Goal: Task Accomplishment & Management: Manage account settings

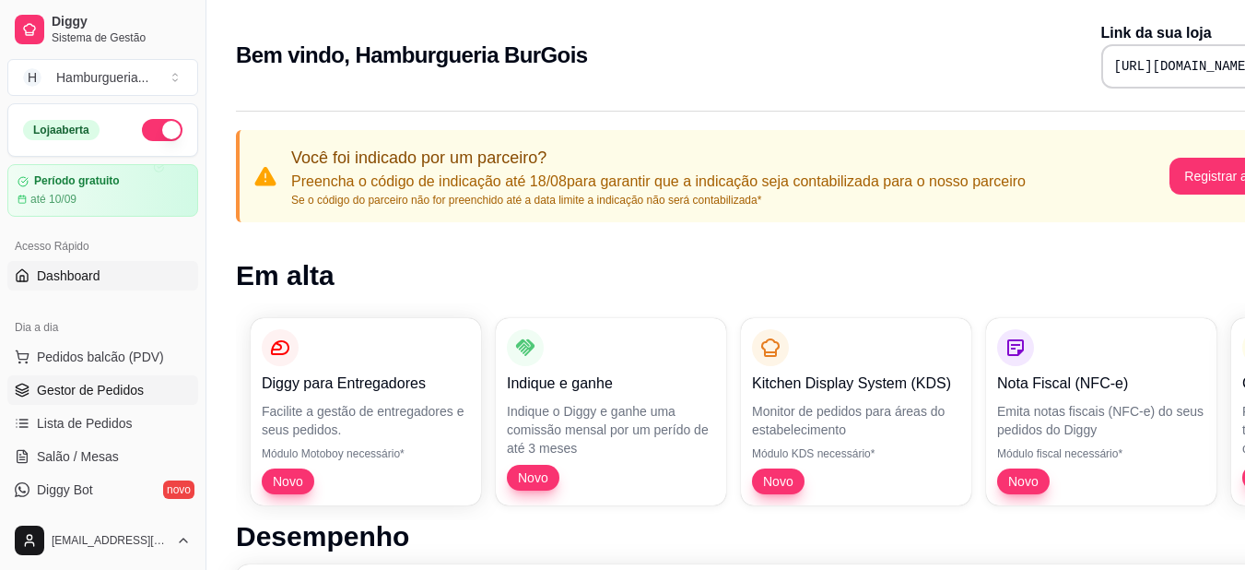
click at [147, 382] on link "Gestor de Pedidos" at bounding box center [102, 389] width 191 height 29
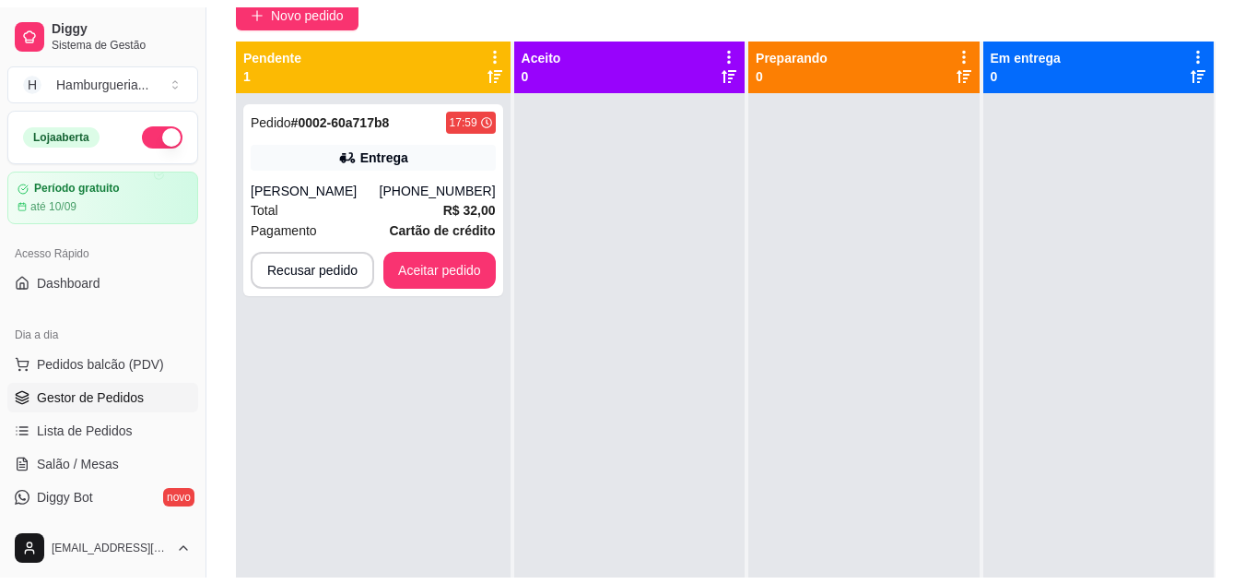
scroll to position [173, 0]
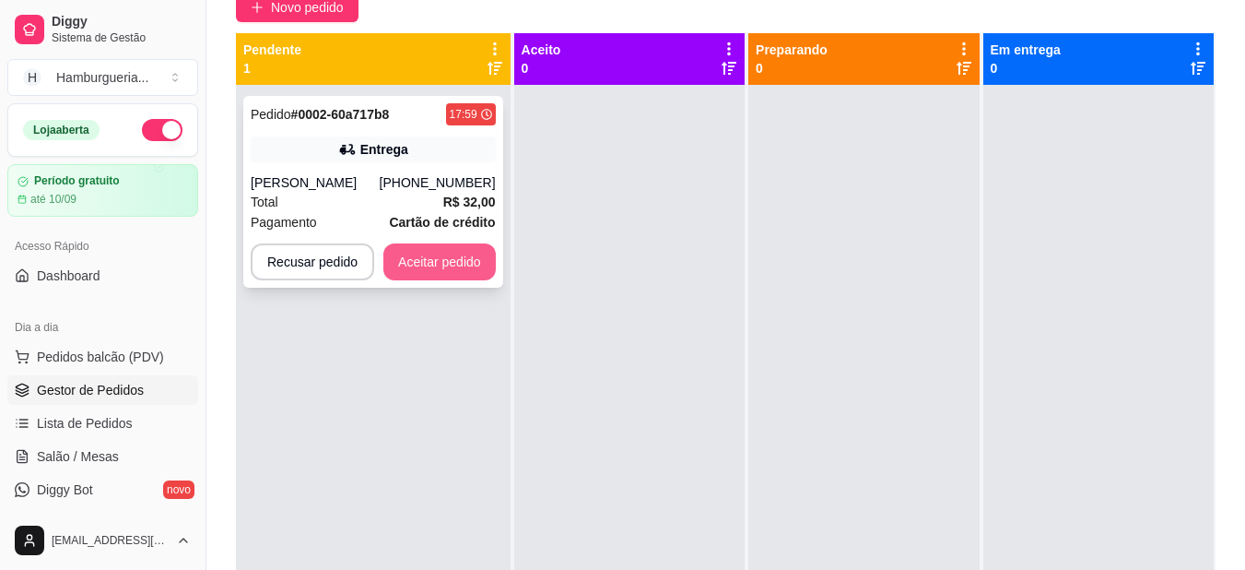
click at [465, 265] on button "Aceitar pedido" at bounding box center [439, 261] width 112 height 37
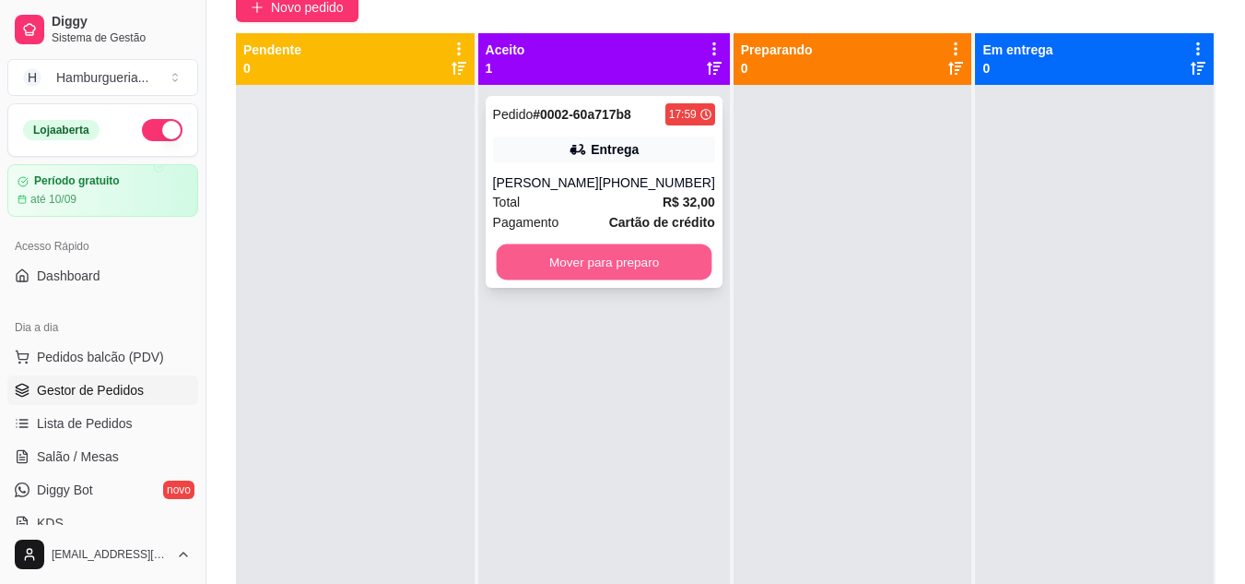
click at [613, 260] on button "Mover para preparo" at bounding box center [604, 262] width 216 height 36
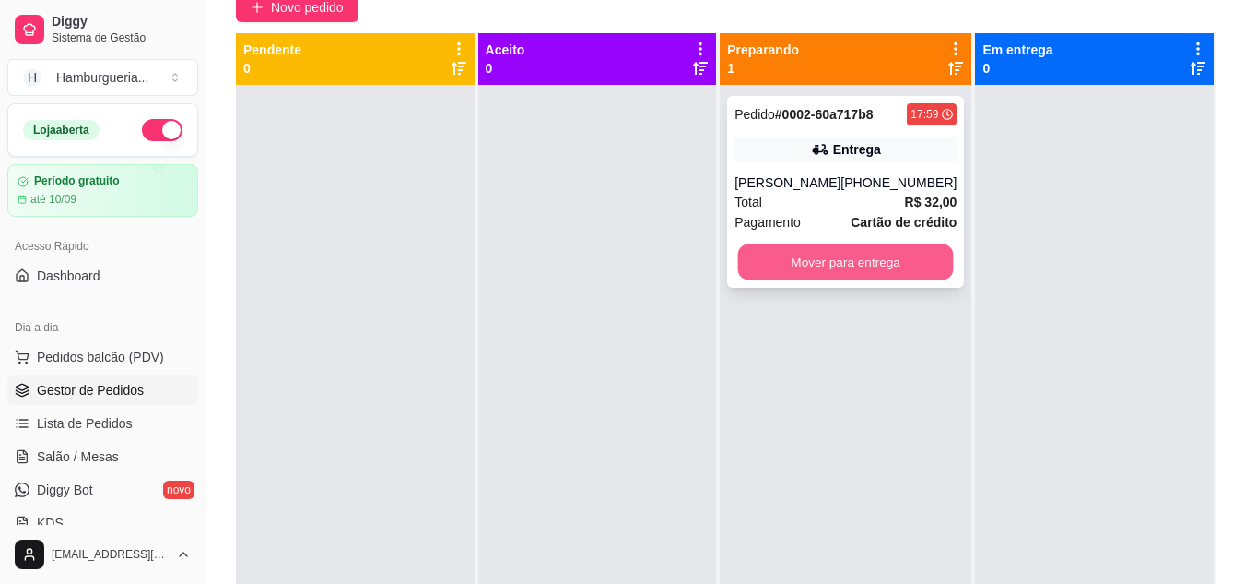
click at [868, 269] on button "Mover para entrega" at bounding box center [846, 262] width 216 height 36
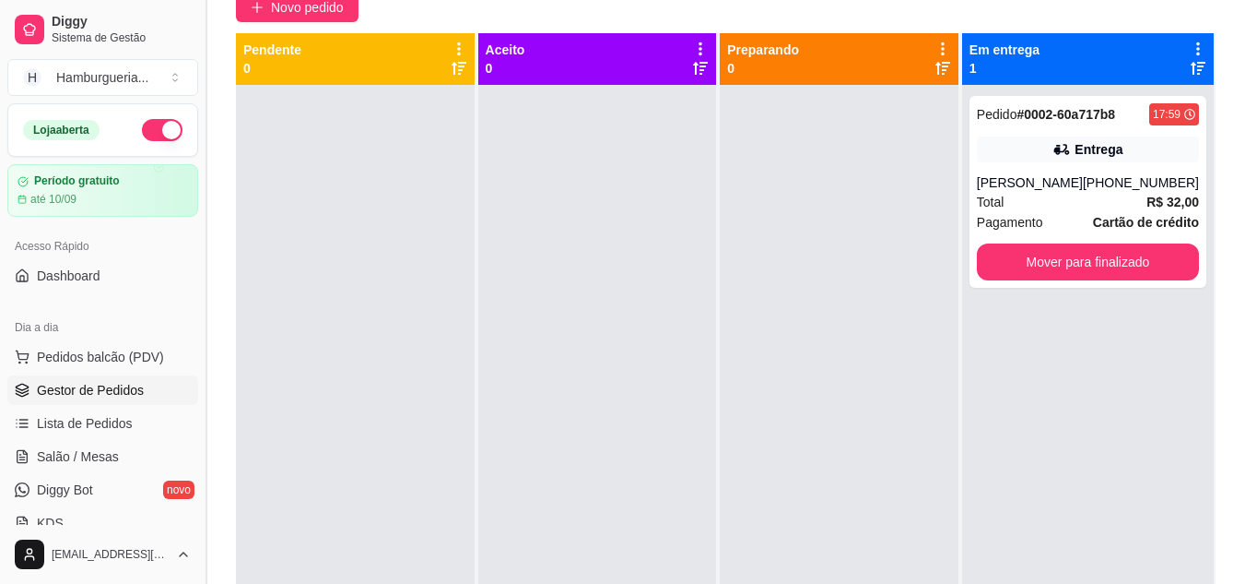
drag, startPoint x: 201, startPoint y: 233, endPoint x: 199, endPoint y: 253, distance: 20.4
click at [199, 253] on button "Toggle Sidebar" at bounding box center [205, 292] width 15 height 584
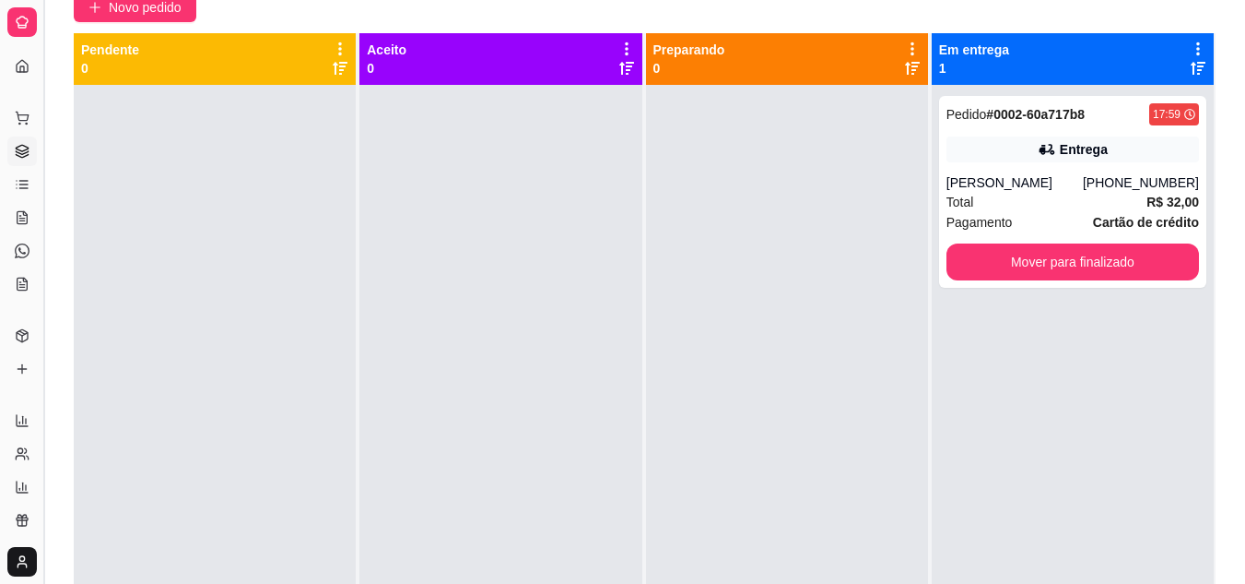
click at [45, 195] on button "Toggle Sidebar" at bounding box center [43, 292] width 15 height 584
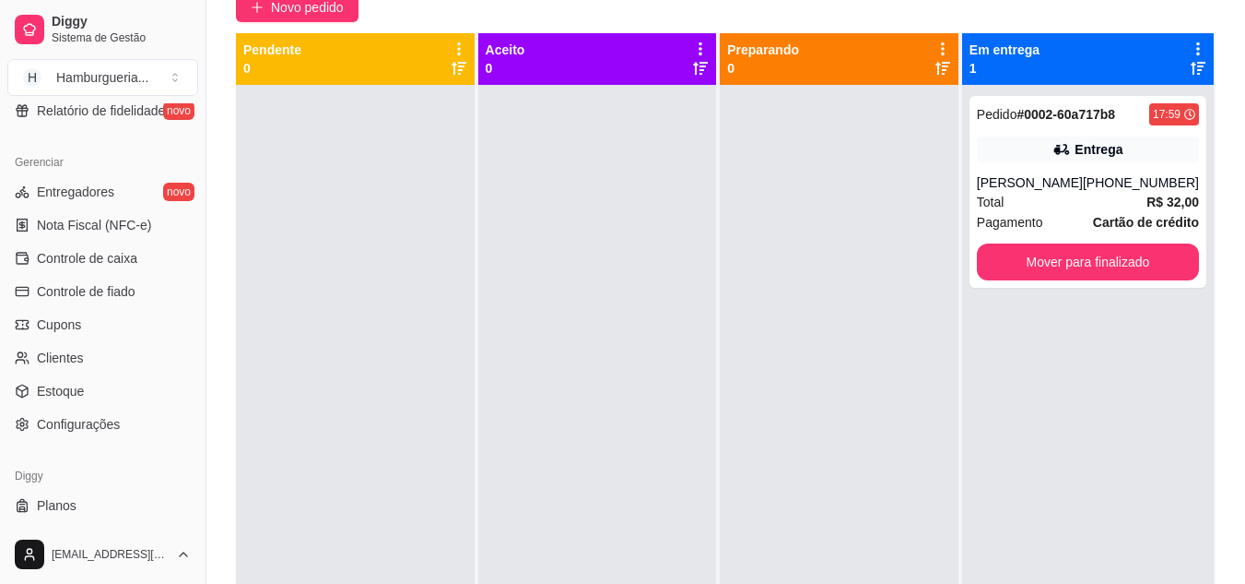
scroll to position [713, 0]
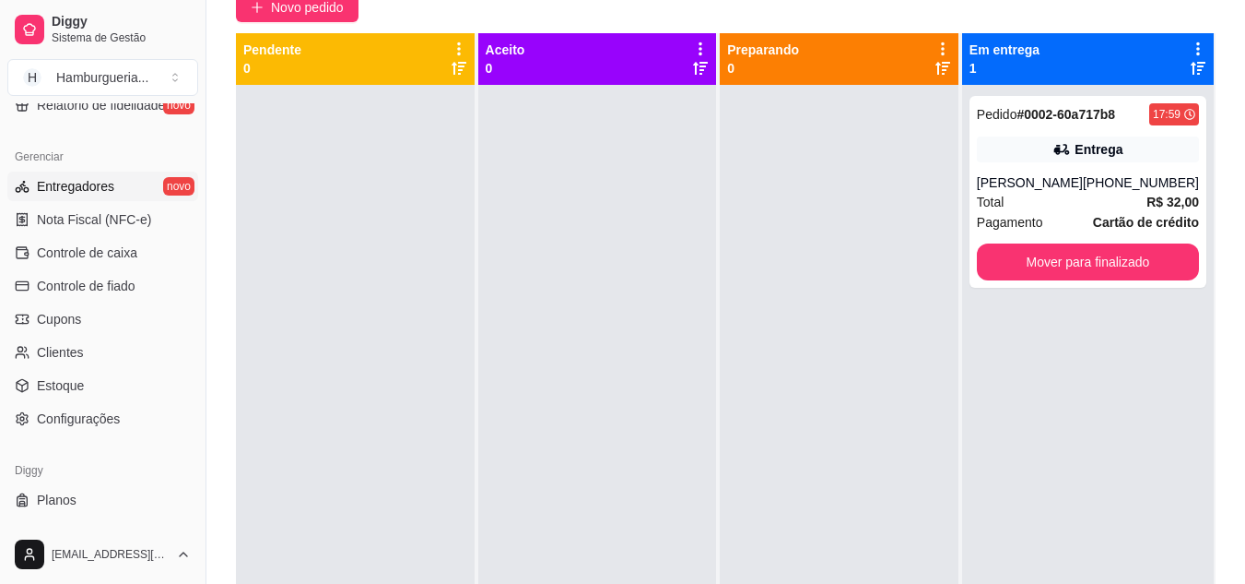
click at [113, 179] on link "Entregadores novo" at bounding box center [102, 185] width 191 height 29
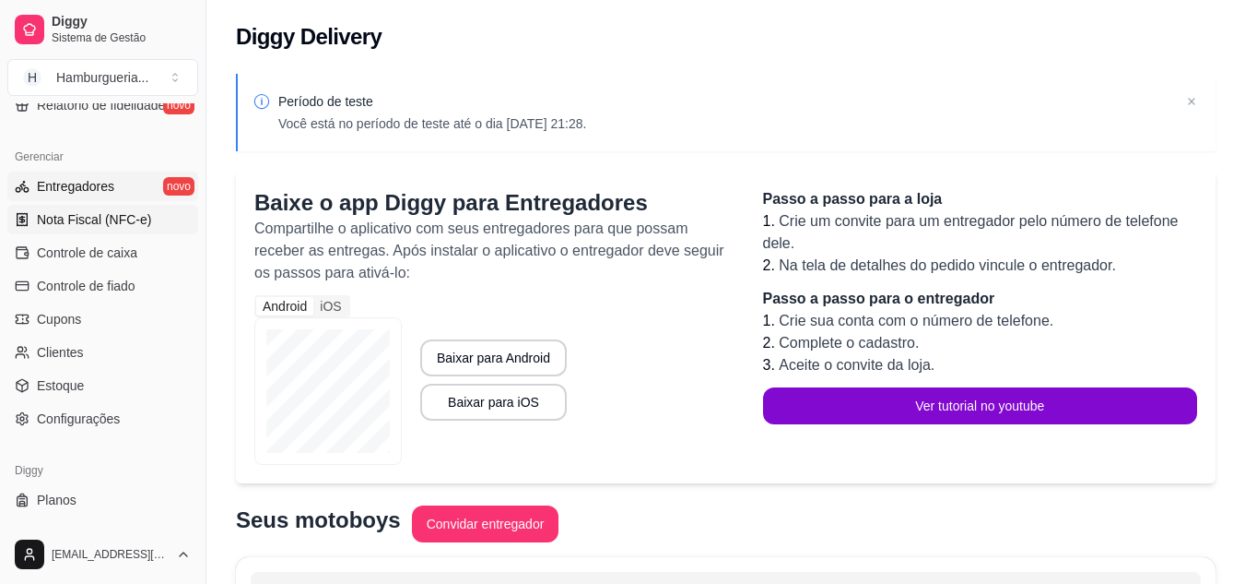
click at [100, 214] on span "Nota Fiscal (NFC-e)" at bounding box center [94, 219] width 114 height 18
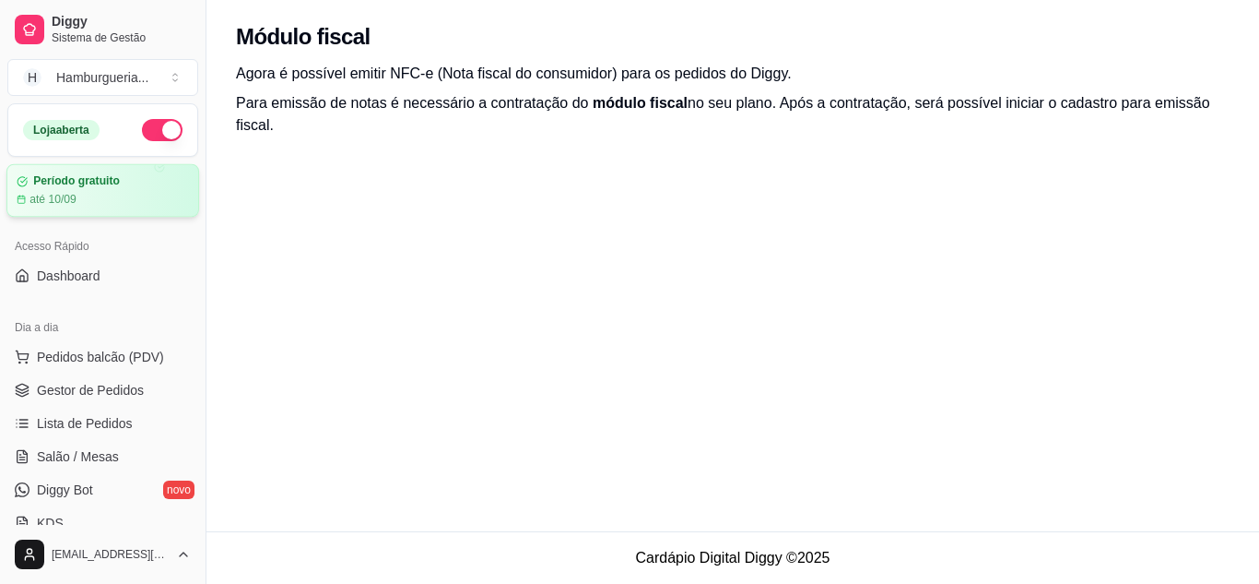
click at [133, 176] on div "Período gratuito" at bounding box center [103, 181] width 172 height 14
click at [91, 193] on div "até 10/09" at bounding box center [103, 199] width 172 height 15
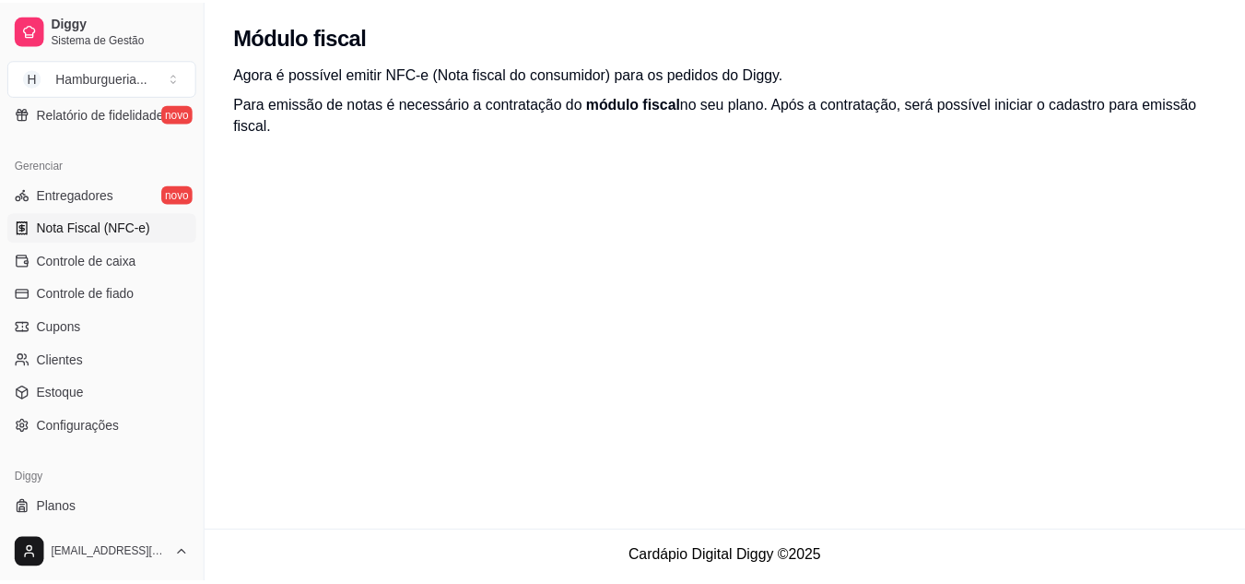
scroll to position [724, 0]
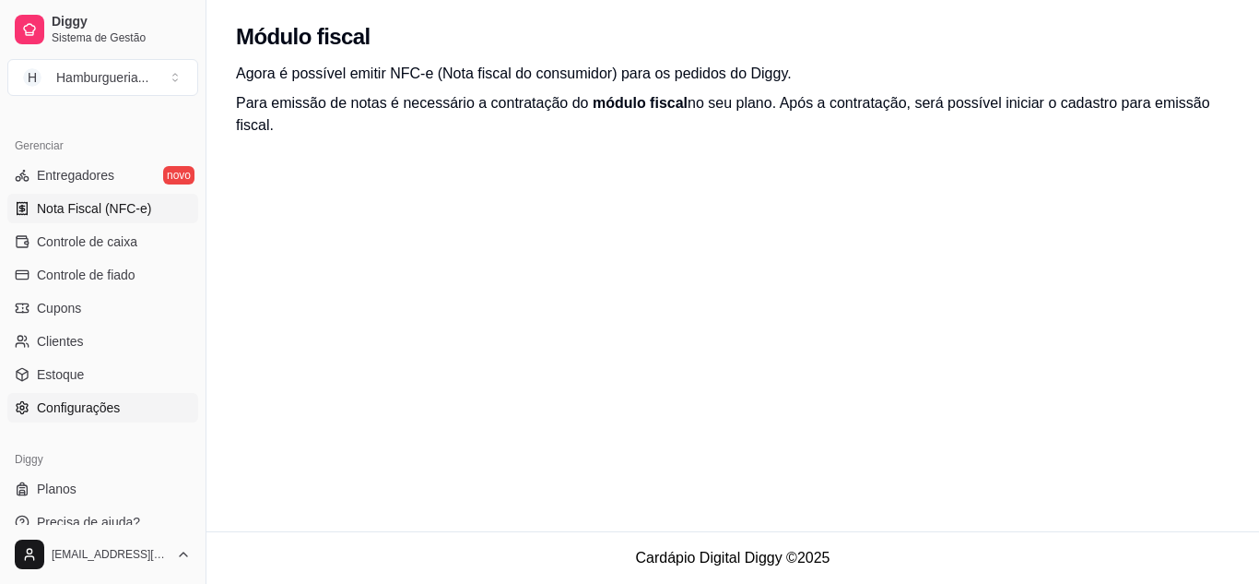
click at [74, 406] on span "Configurações" at bounding box center [78, 407] width 83 height 18
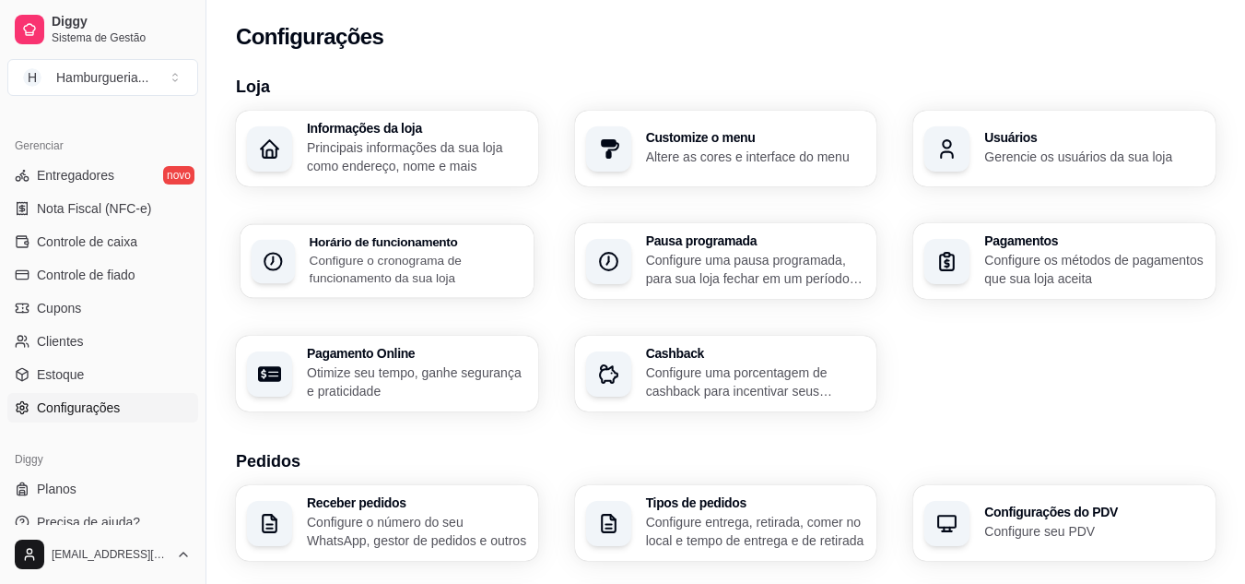
click at [416, 253] on p "Configure o cronograma de funcionamento da sua loja" at bounding box center [416, 269] width 213 height 36
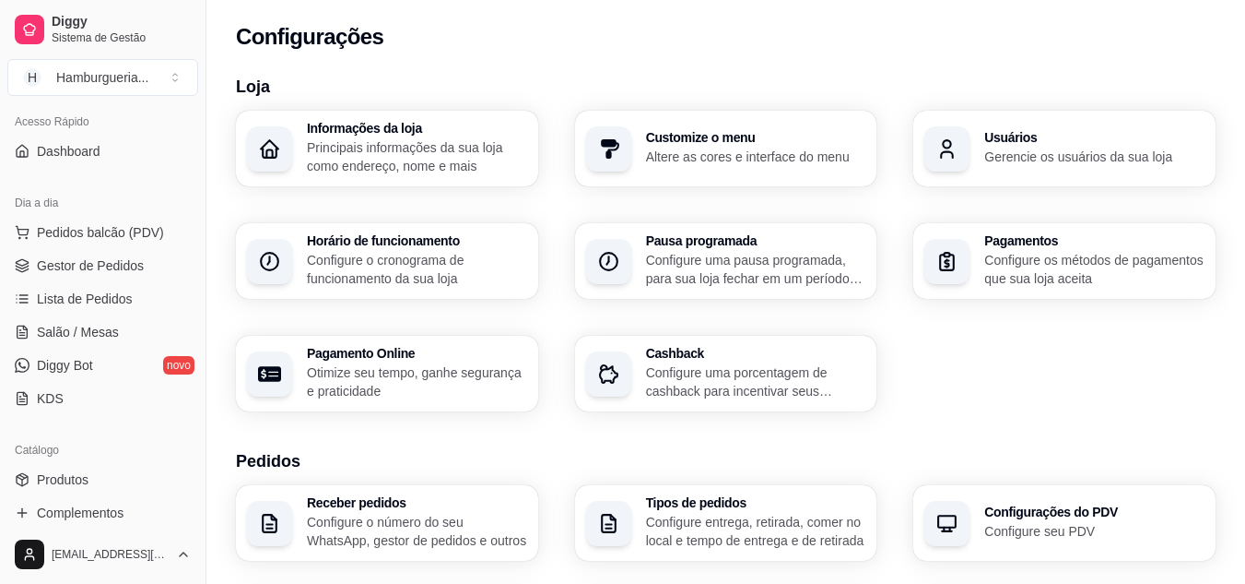
scroll to position [122, 0]
click at [166, 260] on link "Gestor de Pedidos" at bounding box center [102, 267] width 191 height 29
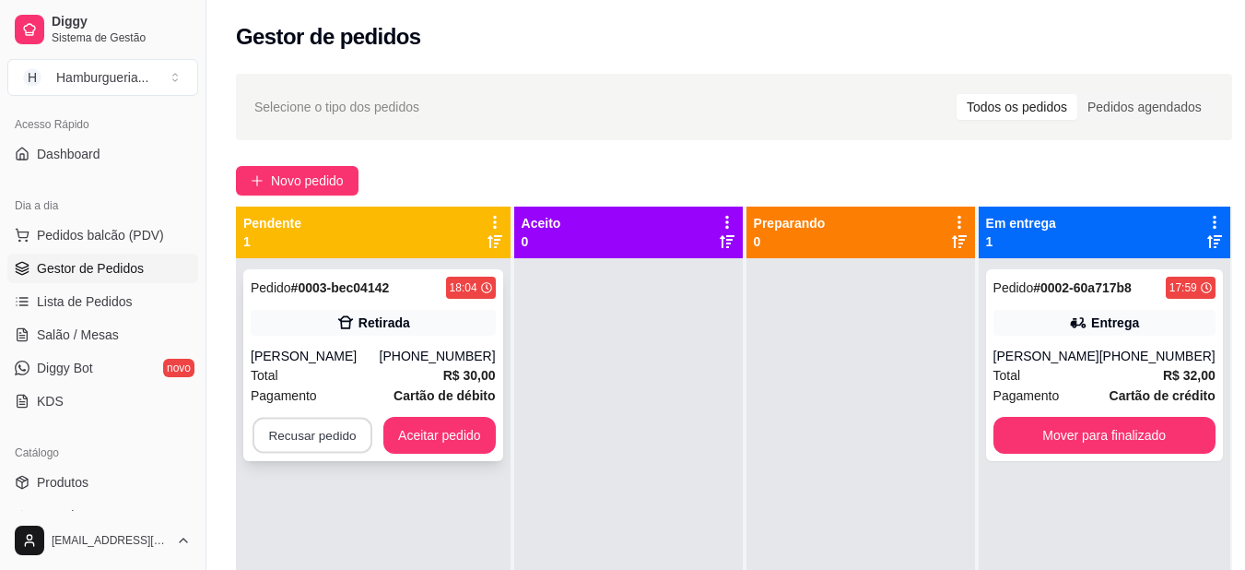
click at [329, 445] on button "Recusar pedido" at bounding box center [313, 436] width 120 height 36
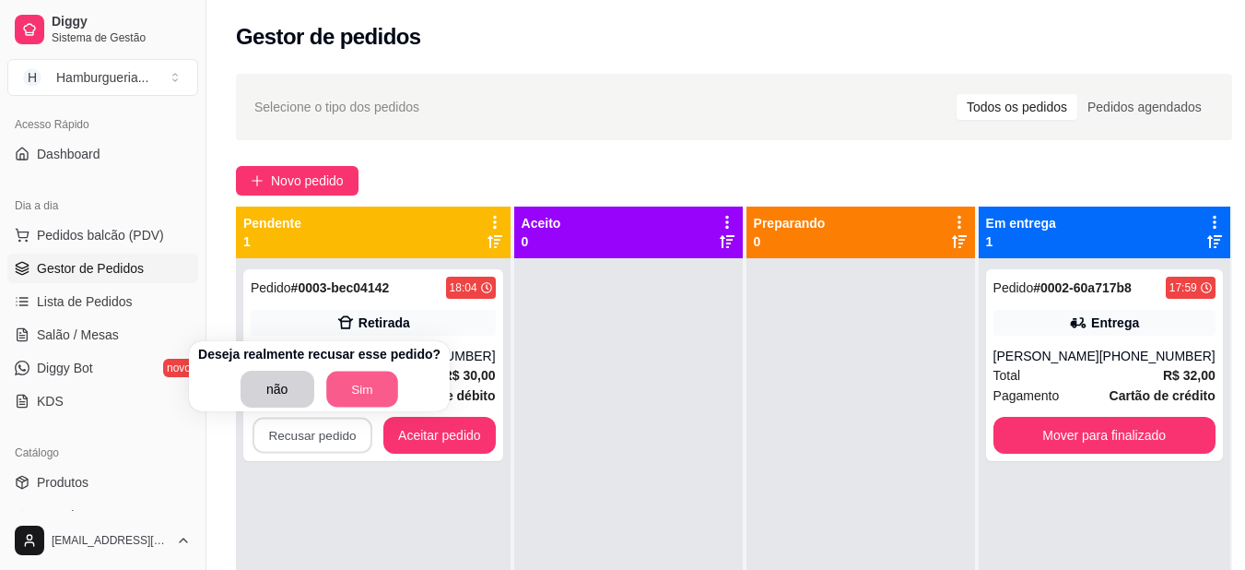
click at [353, 394] on button "Sim" at bounding box center [362, 389] width 72 height 36
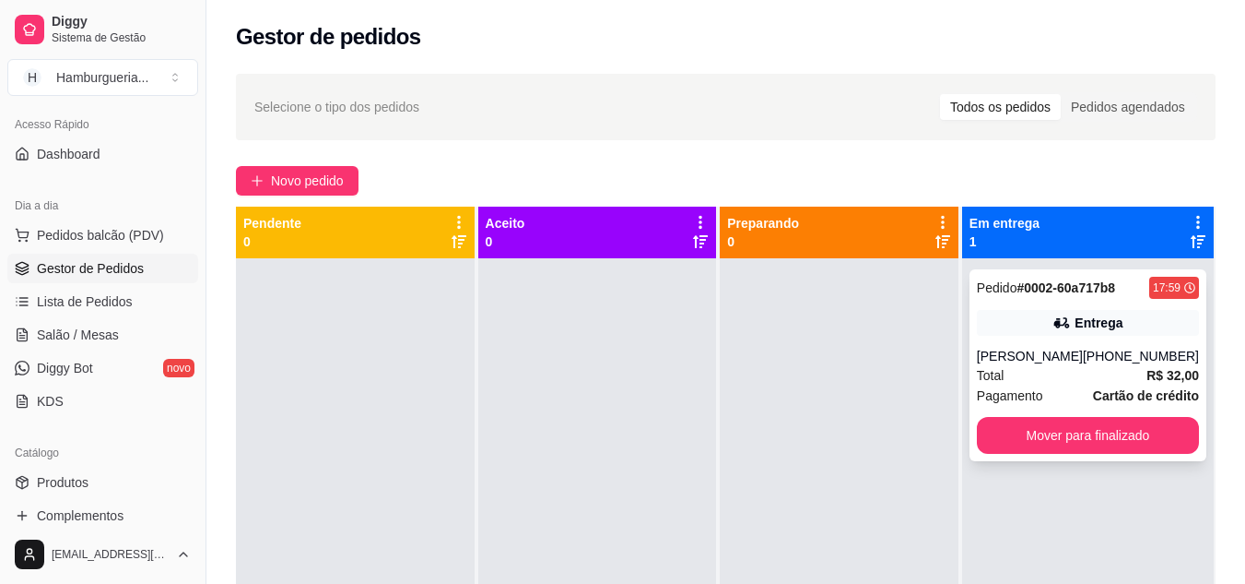
click at [1175, 409] on div "Pedido # 0002-60a717b8 17:59 [PERSON_NAME] [PHONE_NUMBER] Total R$ 32,00 Pagame…" at bounding box center [1088, 365] width 237 height 192
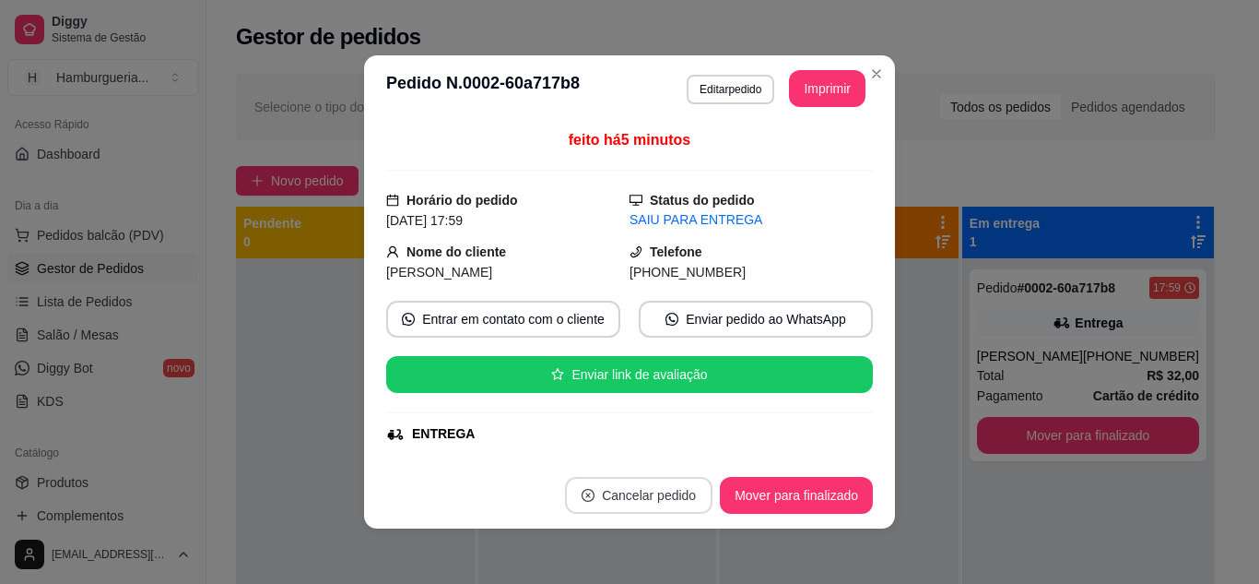
click at [636, 498] on button "Cancelar pedido" at bounding box center [638, 495] width 147 height 37
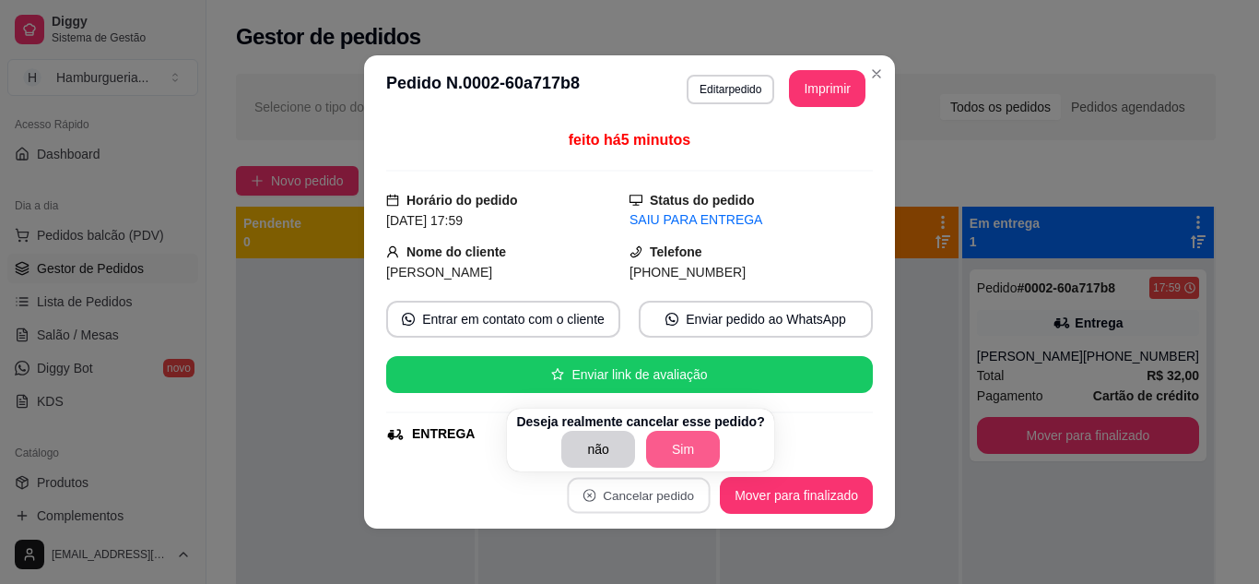
click at [687, 442] on button "Sim" at bounding box center [683, 448] width 74 height 37
